Goal: Task Accomplishment & Management: Use online tool/utility

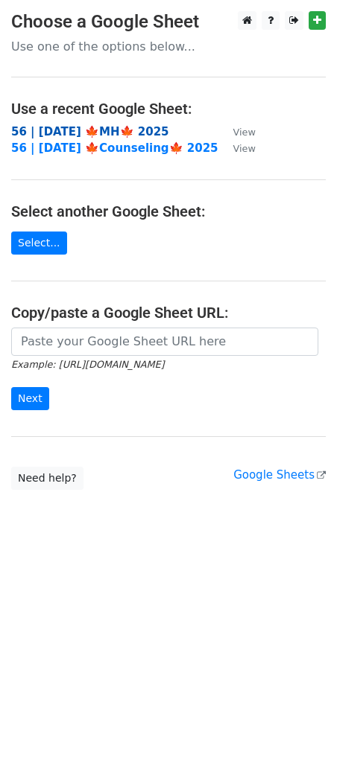
click at [86, 126] on strong "56 | [DATE] 🍁MH🍁 2025" at bounding box center [90, 131] width 158 height 13
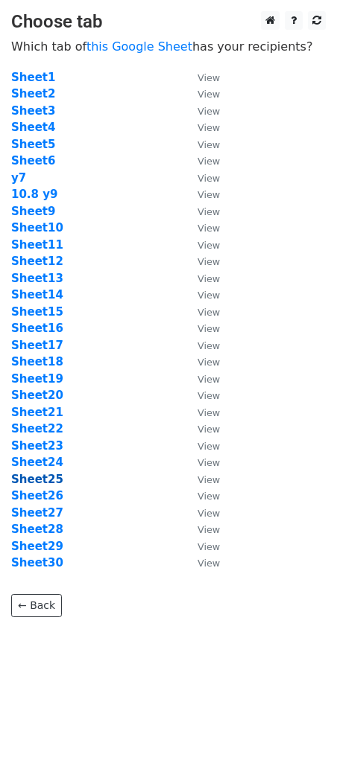
click at [45, 476] on strong "Sheet25" at bounding box center [37, 479] width 52 height 13
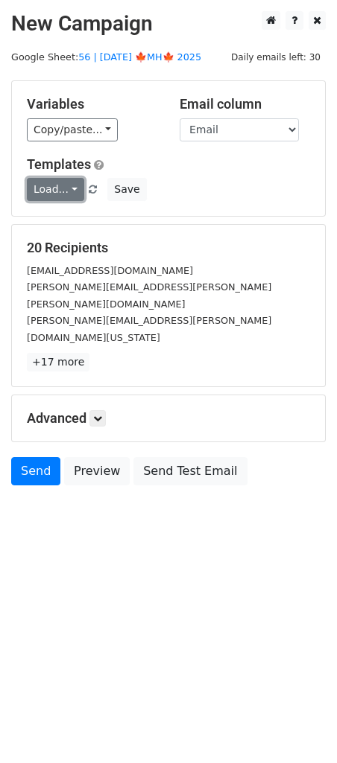
click at [42, 191] on link "Load..." at bounding box center [55, 189] width 57 height 23
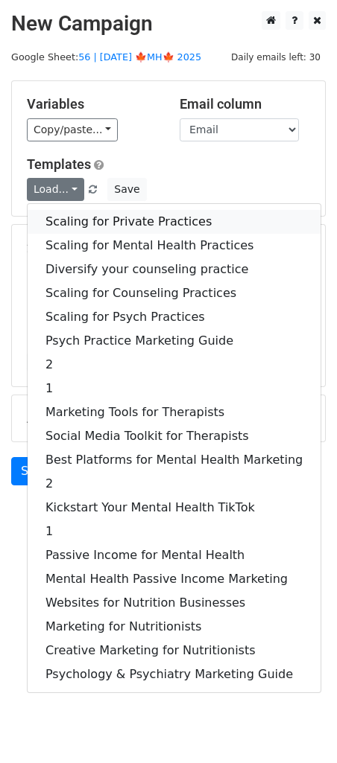
click at [84, 220] on link "Scaling for Private Practices" at bounding box center [174, 222] width 293 height 24
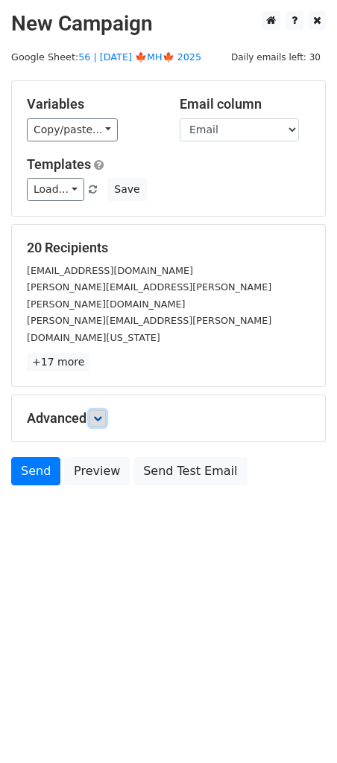
click at [102, 414] on icon at bounding box center [97, 418] width 9 height 9
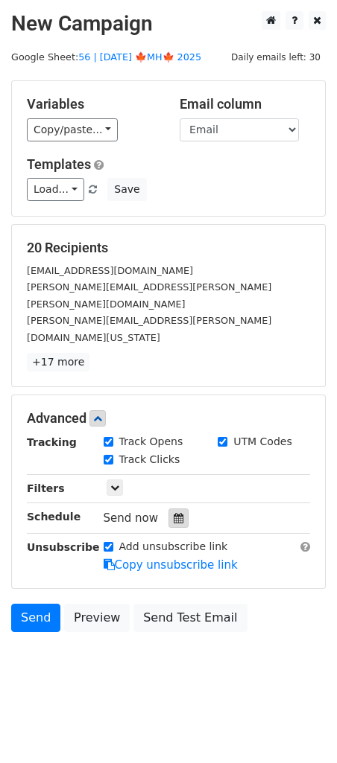
click at [174, 513] on icon at bounding box center [179, 518] width 10 height 10
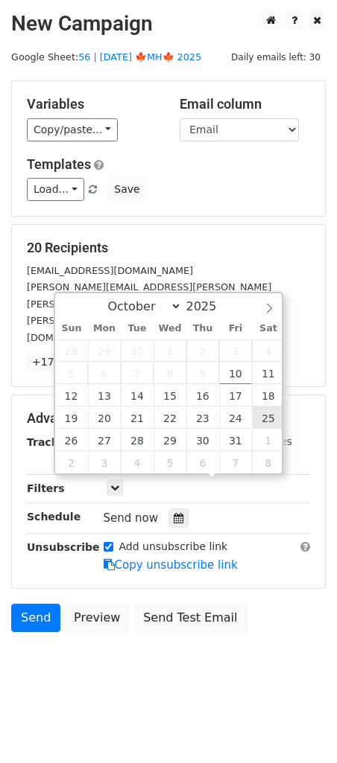
type input "2025-10-25 12:00"
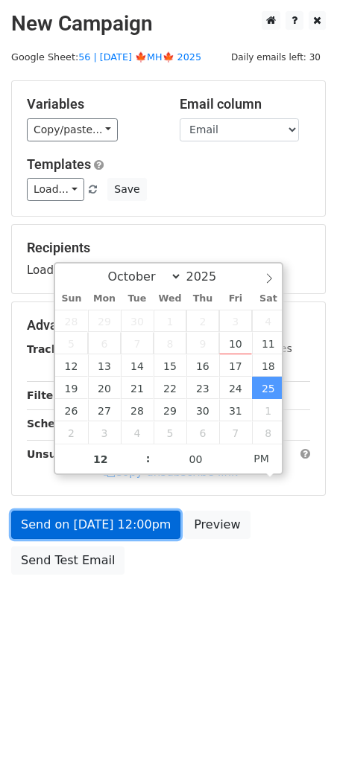
click at [153, 532] on link "Send on Oct 25 at 12:00pm" at bounding box center [95, 525] width 169 height 28
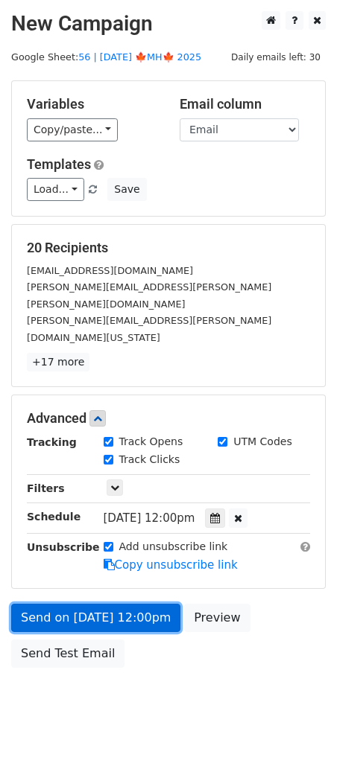
click at [36, 604] on link "Send on Oct 25 at 12:00pm" at bounding box center [95, 618] width 169 height 28
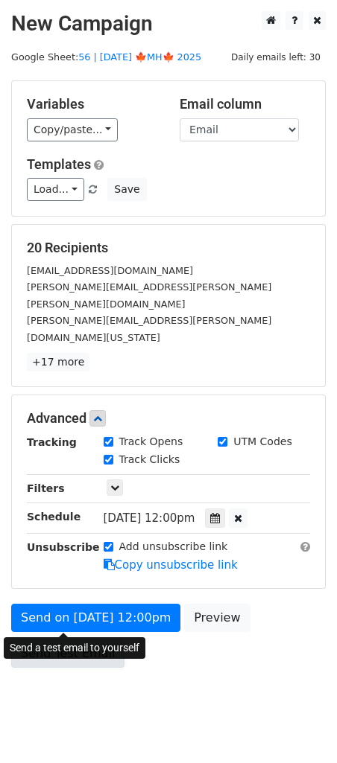
click at [54, 640] on link "Send Test Email" at bounding box center [67, 654] width 113 height 28
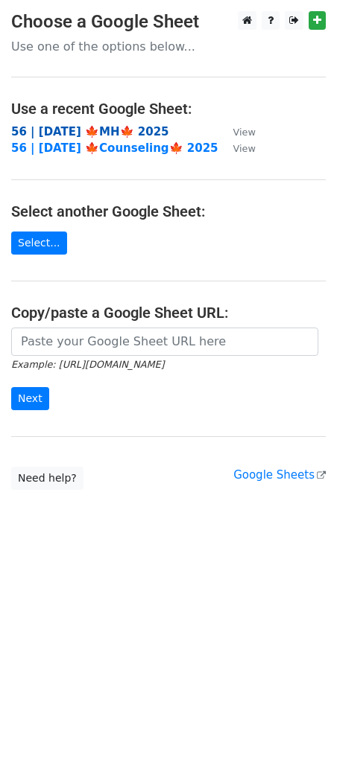
click at [93, 133] on strong "56 | [DATE] 🍁MH🍁 2025" at bounding box center [90, 131] width 158 height 13
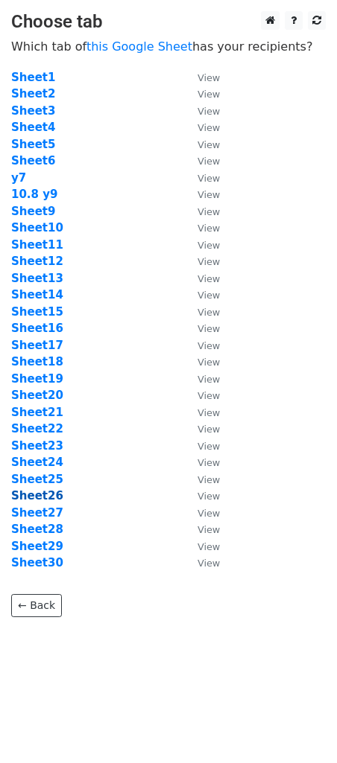
click at [50, 493] on strong "Sheet26" at bounding box center [37, 495] width 52 height 13
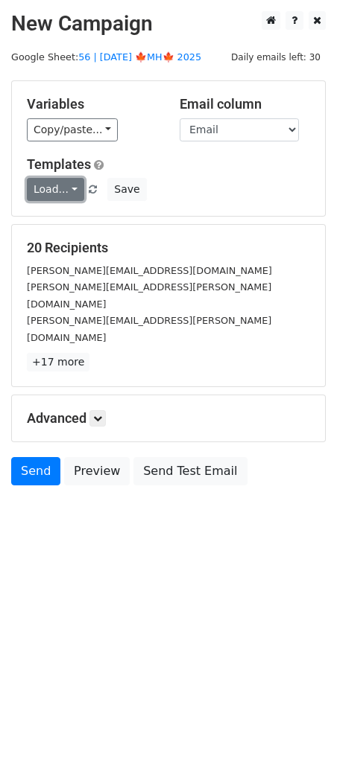
click at [66, 199] on link "Load..." at bounding box center [55, 189] width 57 height 23
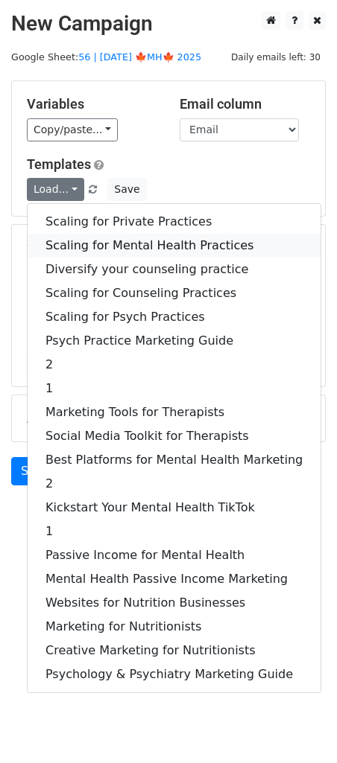
click at [86, 238] on link "Scaling for Mental Health Practices" at bounding box center [174, 246] width 293 height 24
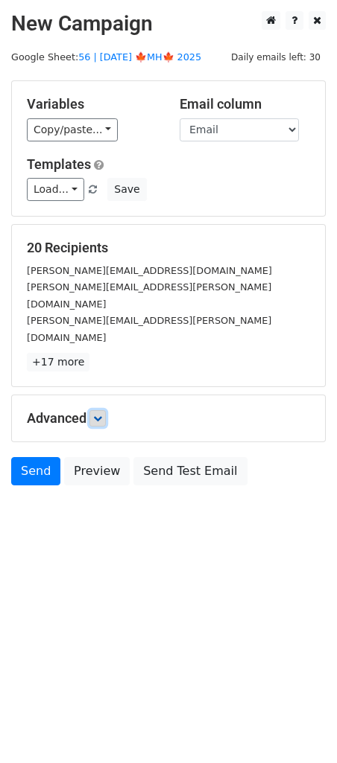
click at [94, 410] on link at bounding box center [97, 418] width 16 height 16
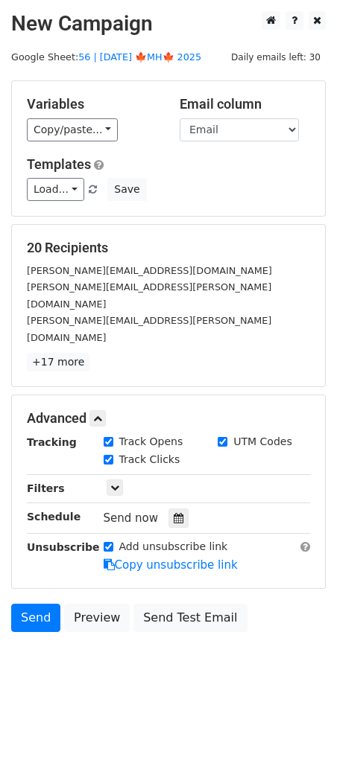
click at [159, 509] on div "Send now" at bounding box center [191, 519] width 175 height 20
click at [174, 513] on icon at bounding box center [179, 518] width 10 height 10
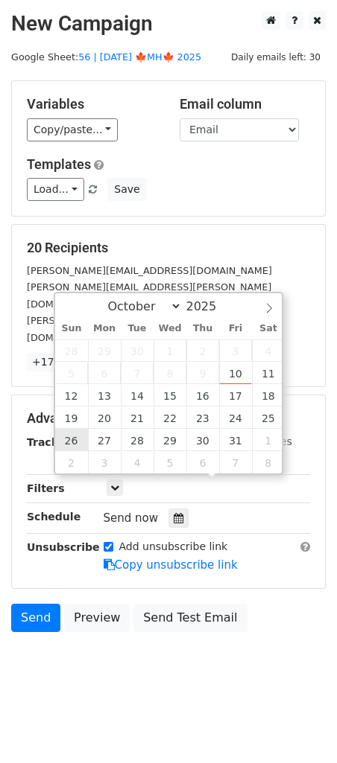
type input "2025-10-26 12:00"
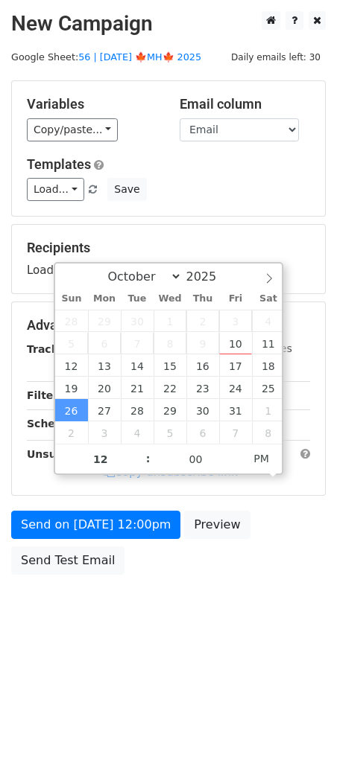
click at [68, 543] on div "Send on Oct 26 at 12:00pm Preview Send Test Email" at bounding box center [168, 546] width 337 height 71
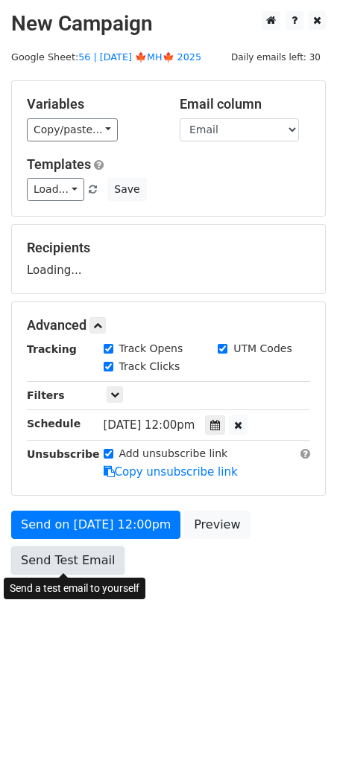
click at [66, 565] on link "Send Test Email" at bounding box center [67, 561] width 113 height 28
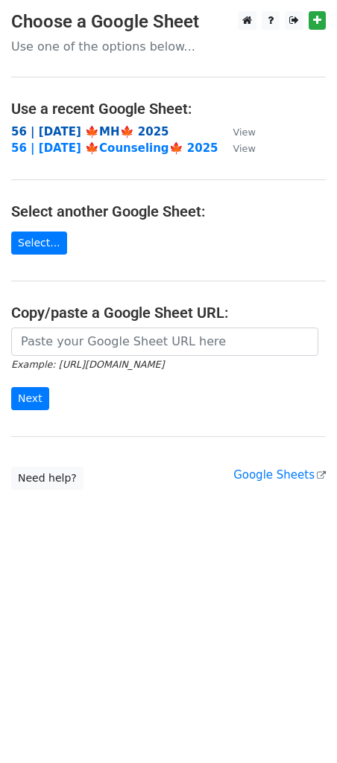
click at [57, 127] on strong "56 | OCT 8 🍁MH🍁 2025" at bounding box center [90, 131] width 158 height 13
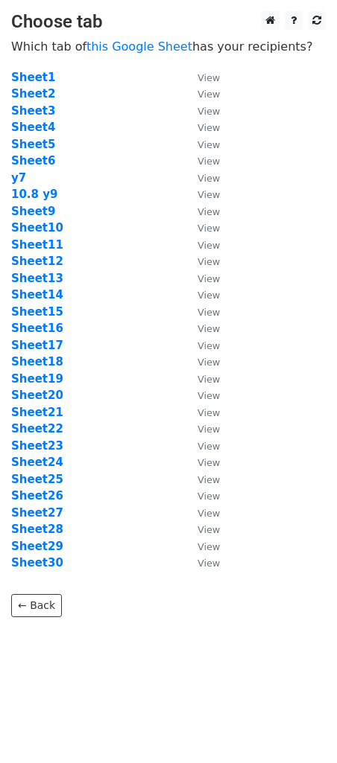
click at [37, 505] on td "Sheet27" at bounding box center [96, 513] width 171 height 17
click at [38, 509] on strong "Sheet27" at bounding box center [37, 512] width 52 height 13
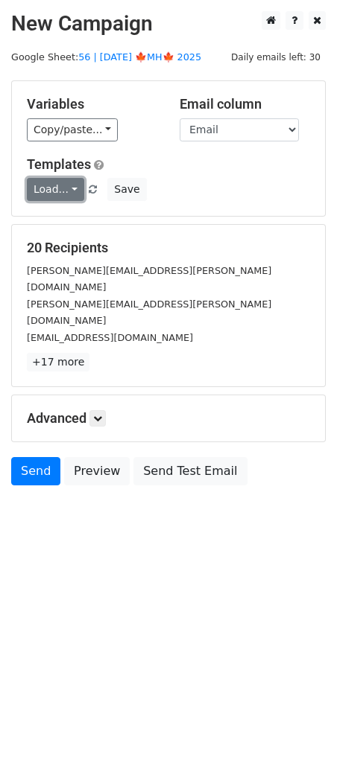
click at [57, 199] on link "Load..." at bounding box center [55, 189] width 57 height 23
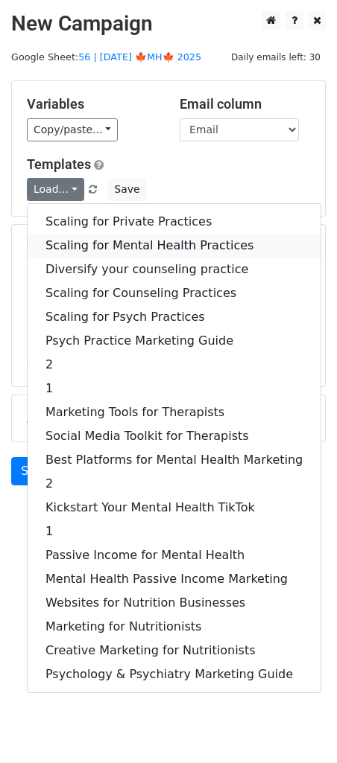
click at [63, 243] on link "Scaling for Mental Health Practices" at bounding box center [174, 246] width 293 height 24
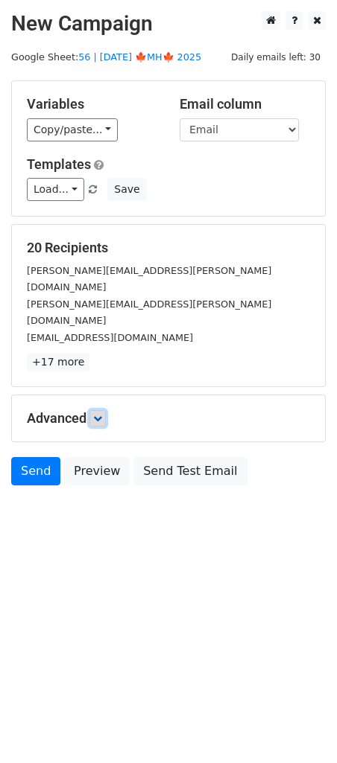
click at [98, 414] on icon at bounding box center [97, 418] width 9 height 9
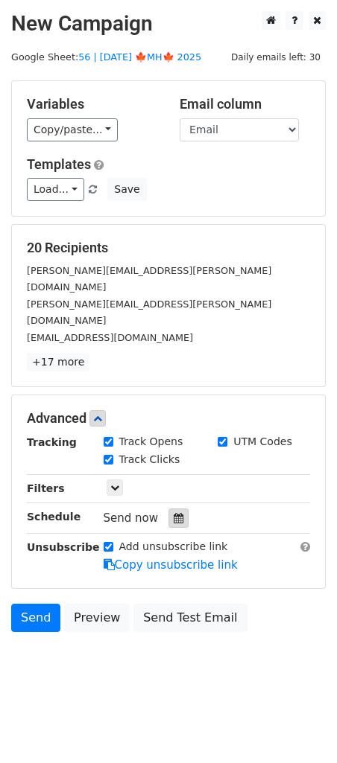
click at [174, 513] on icon at bounding box center [179, 518] width 10 height 10
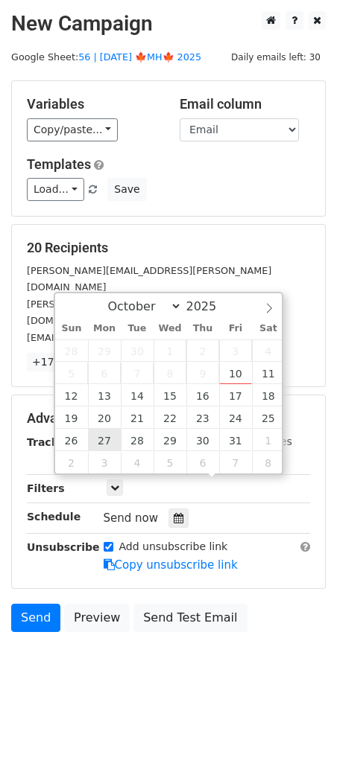
type input "2025-10-27 12:00"
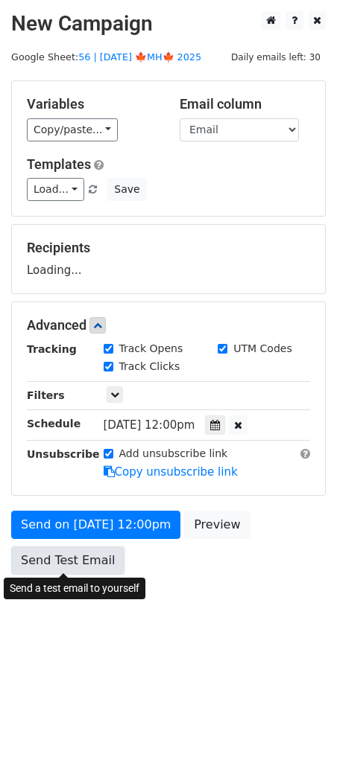
click at [76, 558] on link "Send Test Email" at bounding box center [67, 561] width 113 height 28
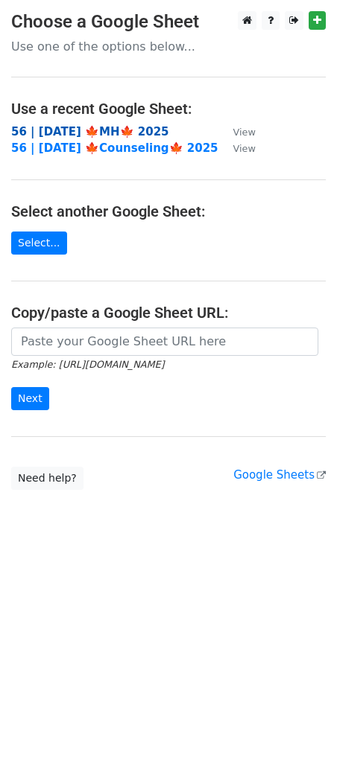
click at [114, 128] on strong "56 | [DATE] 🍁MH🍁 2025" at bounding box center [90, 131] width 158 height 13
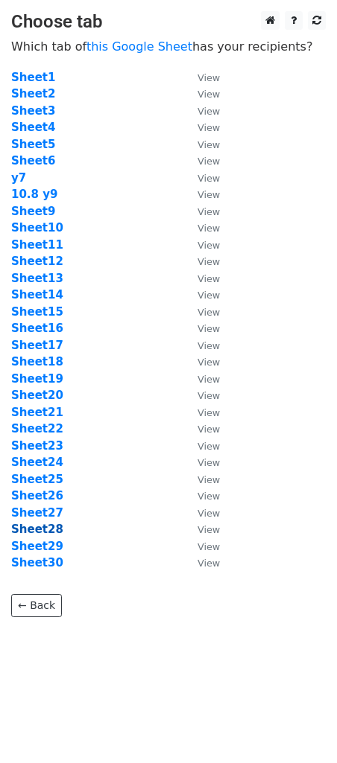
click at [48, 530] on strong "Sheet28" at bounding box center [37, 529] width 52 height 13
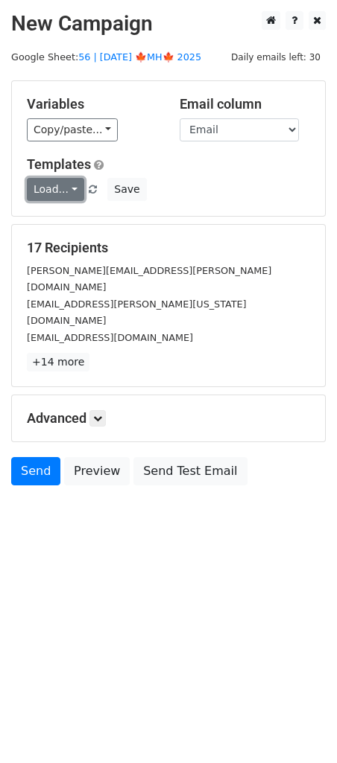
click at [54, 189] on link "Load..." at bounding box center [55, 189] width 57 height 23
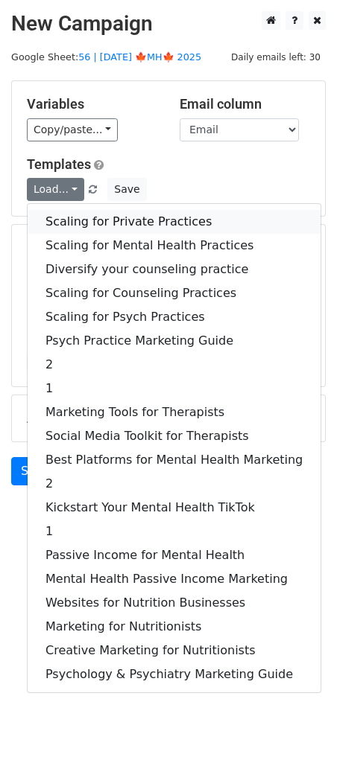
click at [112, 214] on link "Scaling for Private Practices" at bounding box center [174, 222] width 293 height 24
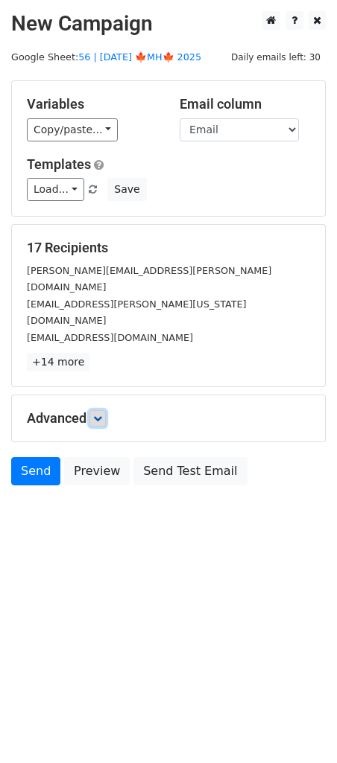
click at [101, 410] on link at bounding box center [97, 418] width 16 height 16
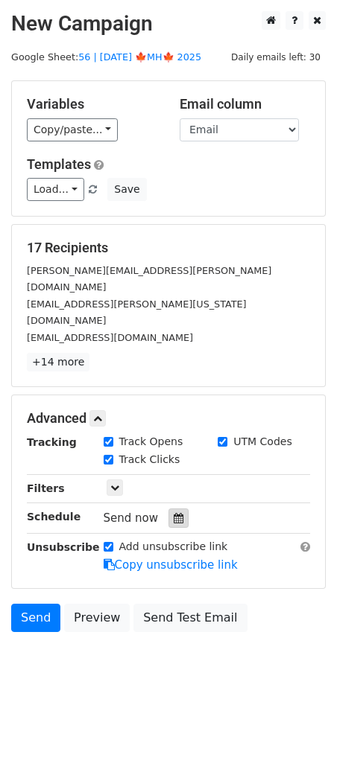
click at [174, 513] on icon at bounding box center [179, 518] width 10 height 10
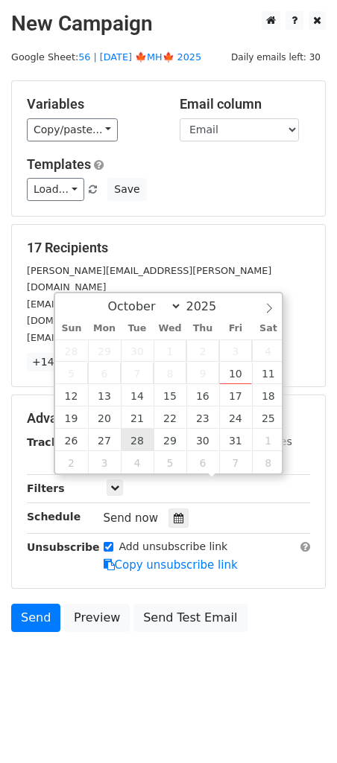
type input "[DATE] 12:00"
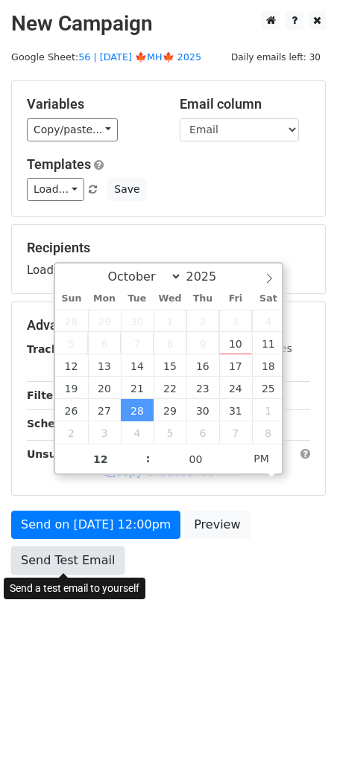
click at [84, 556] on link "Send Test Email" at bounding box center [67, 561] width 113 height 28
